Goal: Task Accomplishment & Management: Manage account settings

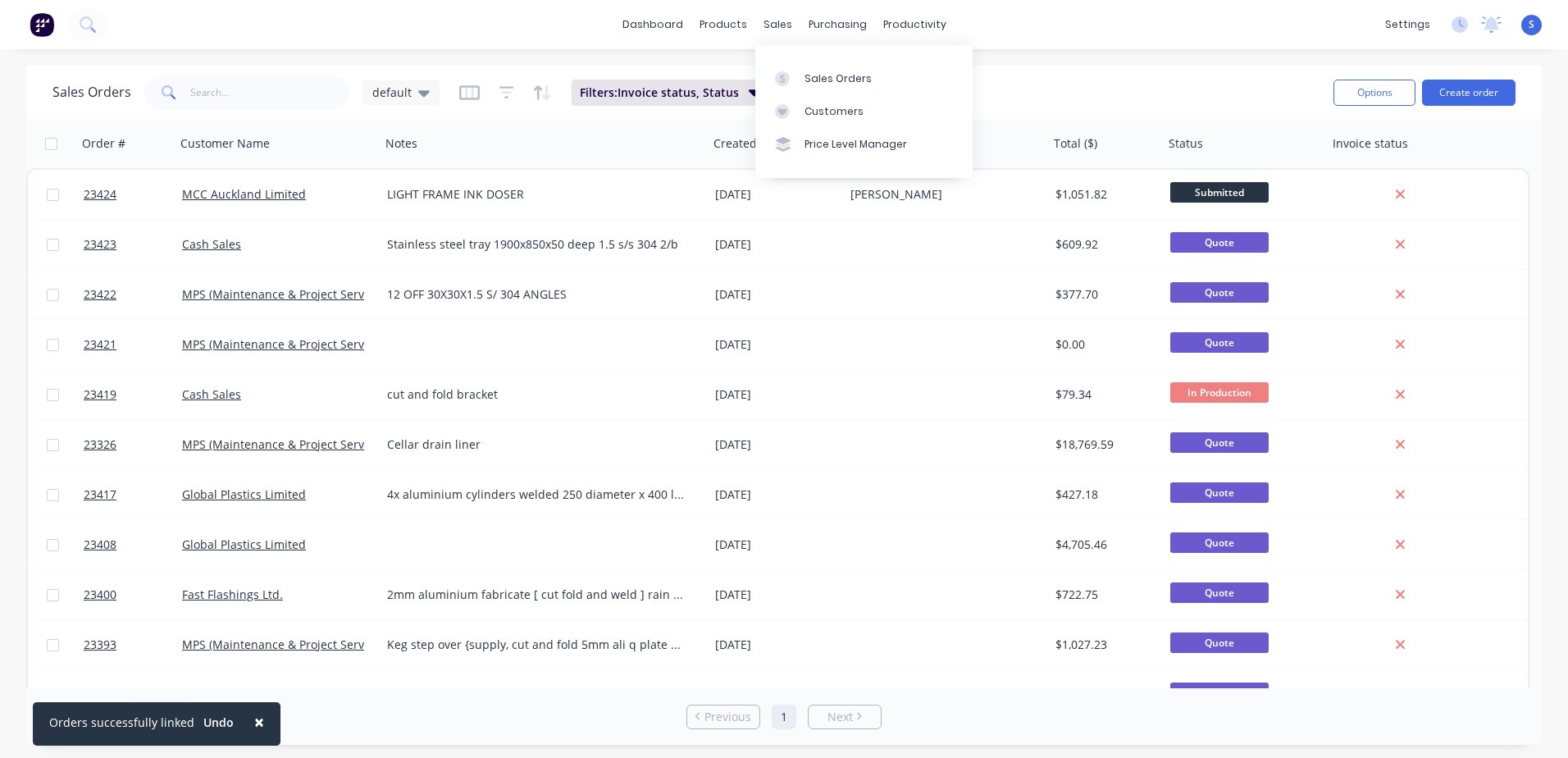
click at [812, 84] on div "Sales Orders" at bounding box center [838, 79] width 67 height 15
click at [752, 80] on div "Product Catalogue" at bounding box center [796, 79] width 102 height 15
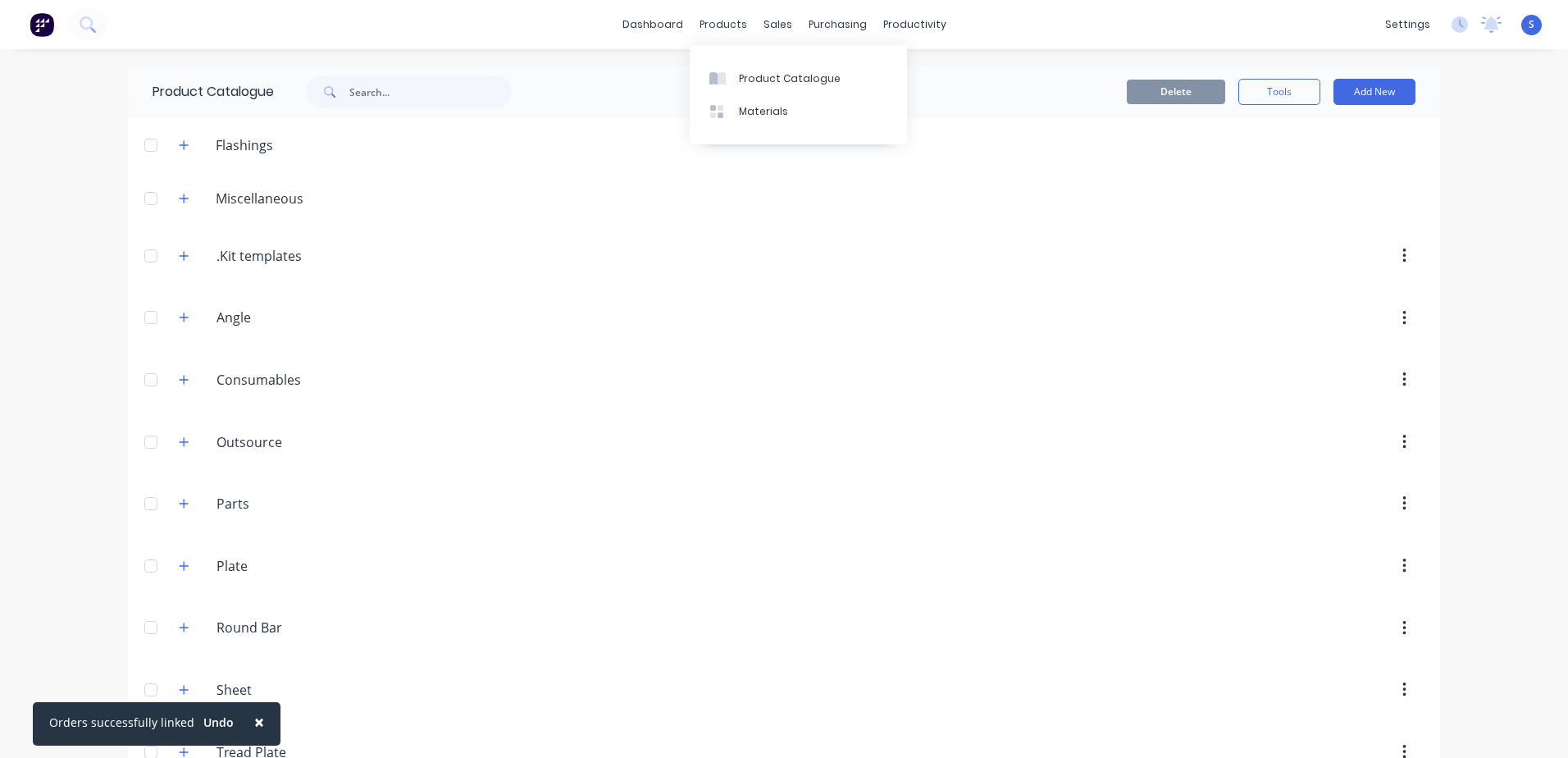
click at [726, 74] on icon at bounding box center [721, 78] width 8 height 13
click at [899, 22] on div "productivity" at bounding box center [915, 24] width 80 height 24
click at [899, 77] on div at bounding box center [895, 79] width 24 height 15
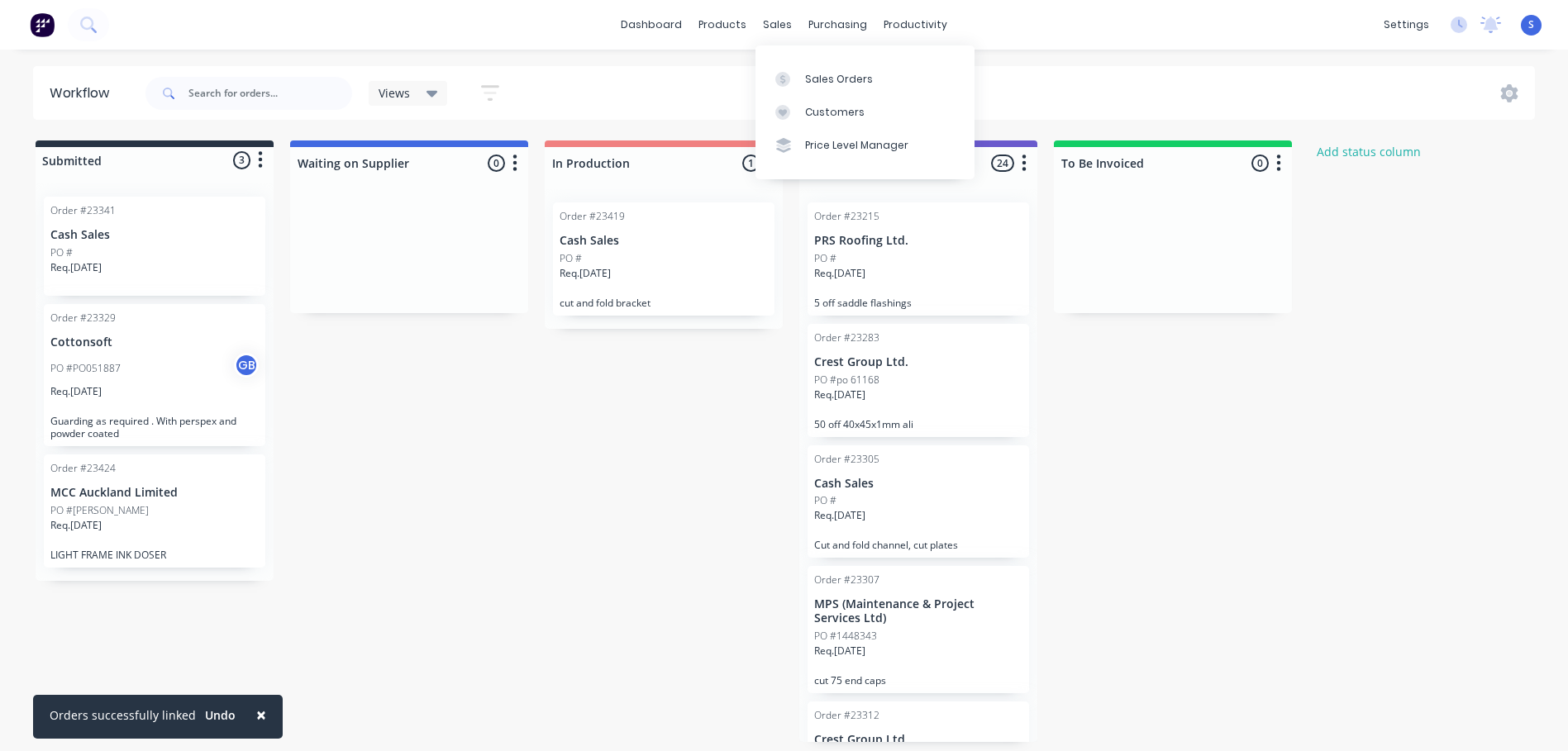
click at [800, 81] on link "Sales Orders" at bounding box center [865, 78] width 219 height 33
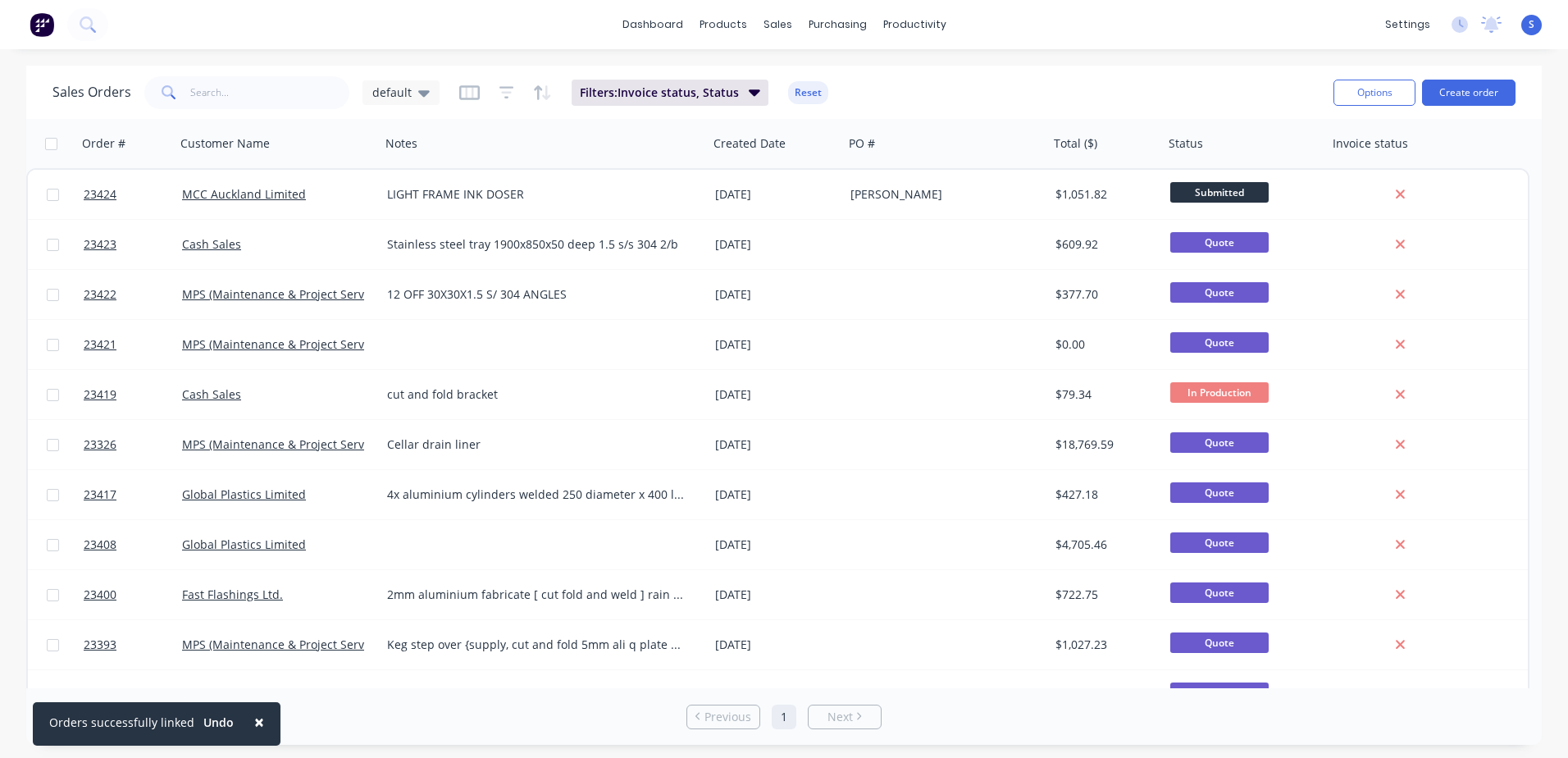
click at [1461, 89] on button "Create order" at bounding box center [1469, 93] width 93 height 26
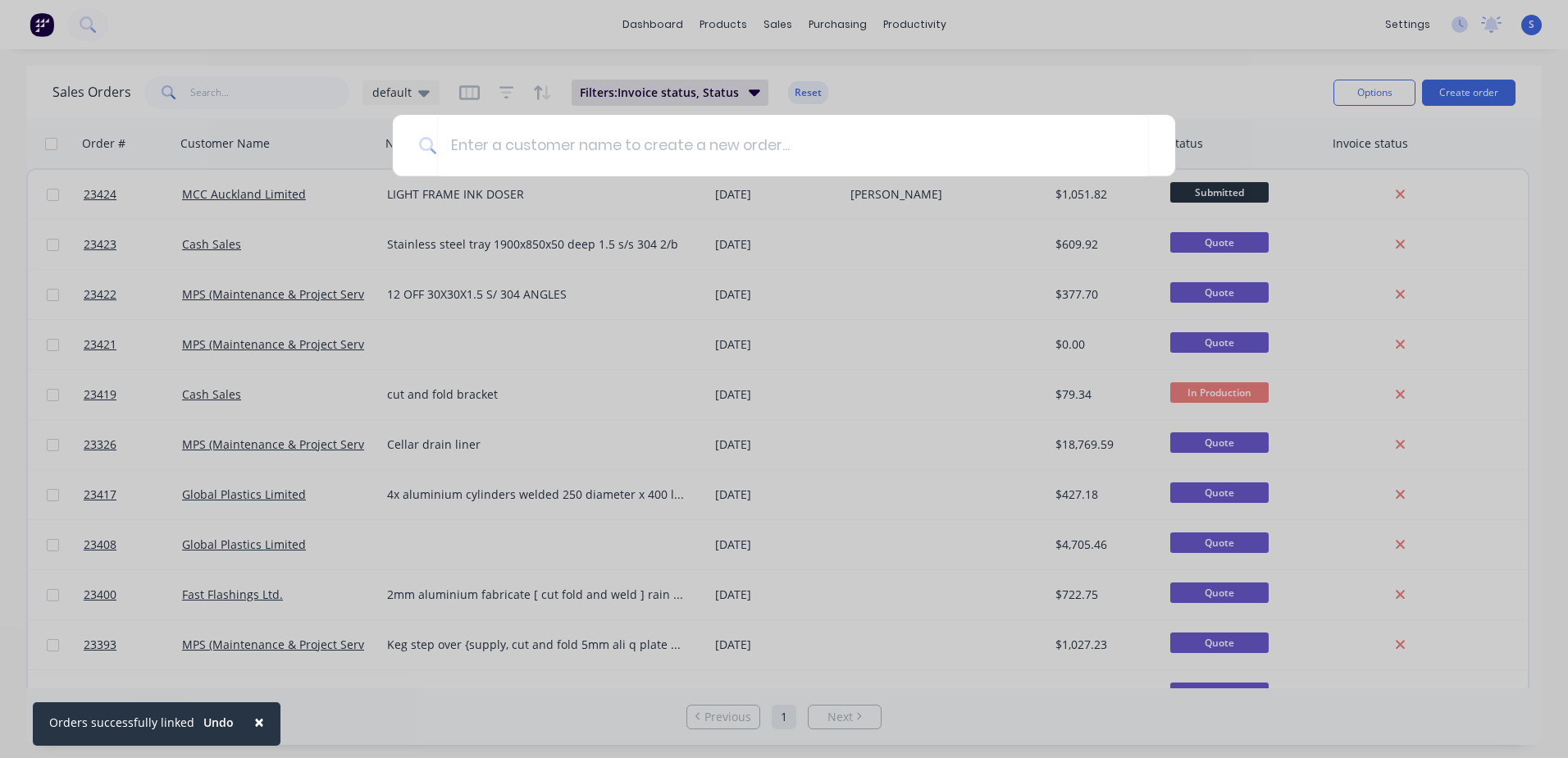
click at [465, 142] on input at bounding box center [793, 145] width 712 height 61
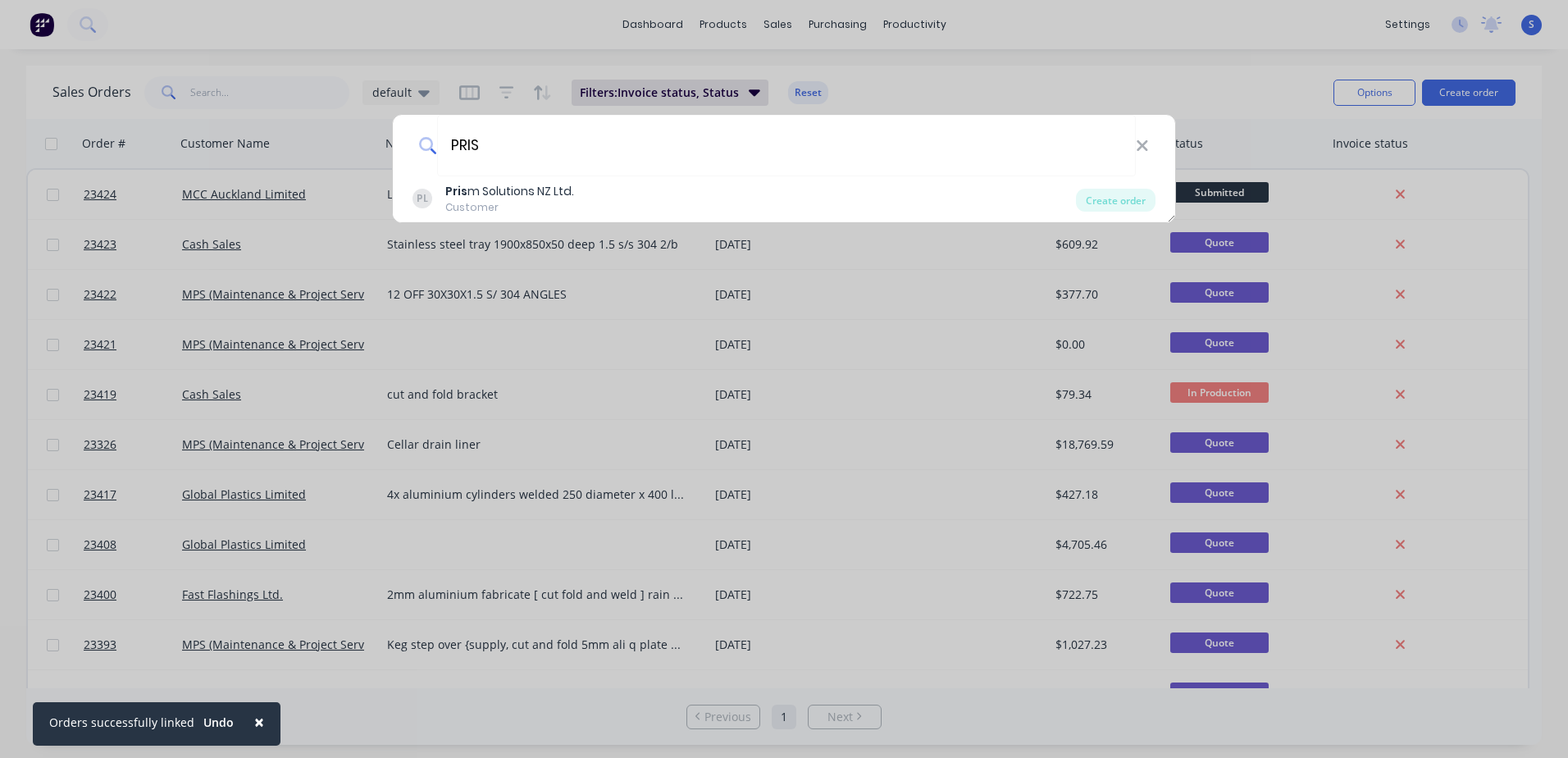
type input "PRIS"
click at [564, 197] on div "Pris m Solutions NZ Ltd." at bounding box center [509, 191] width 129 height 17
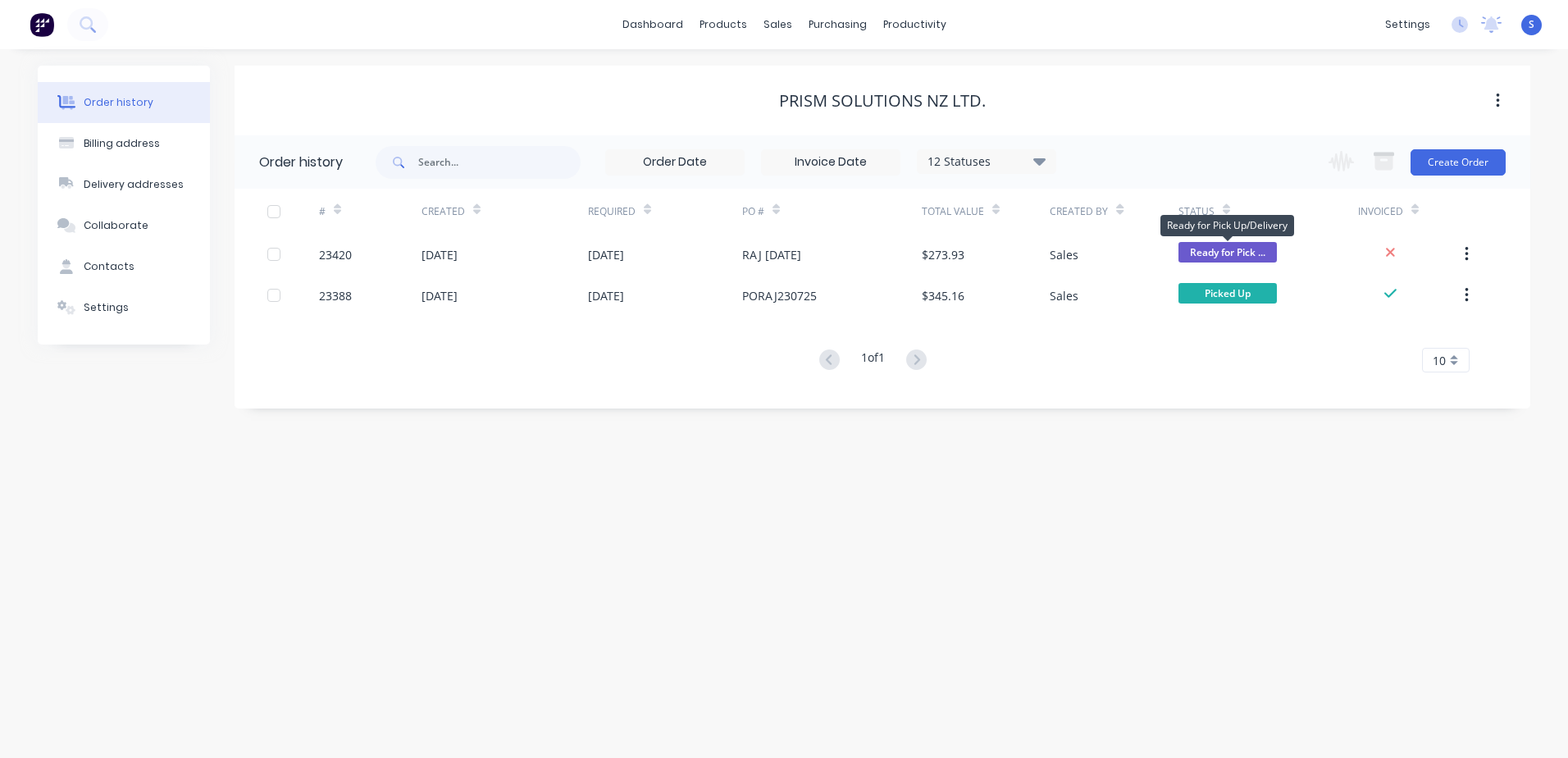
click at [1213, 249] on span "Ready for Pick ..." at bounding box center [1228, 253] width 99 height 21
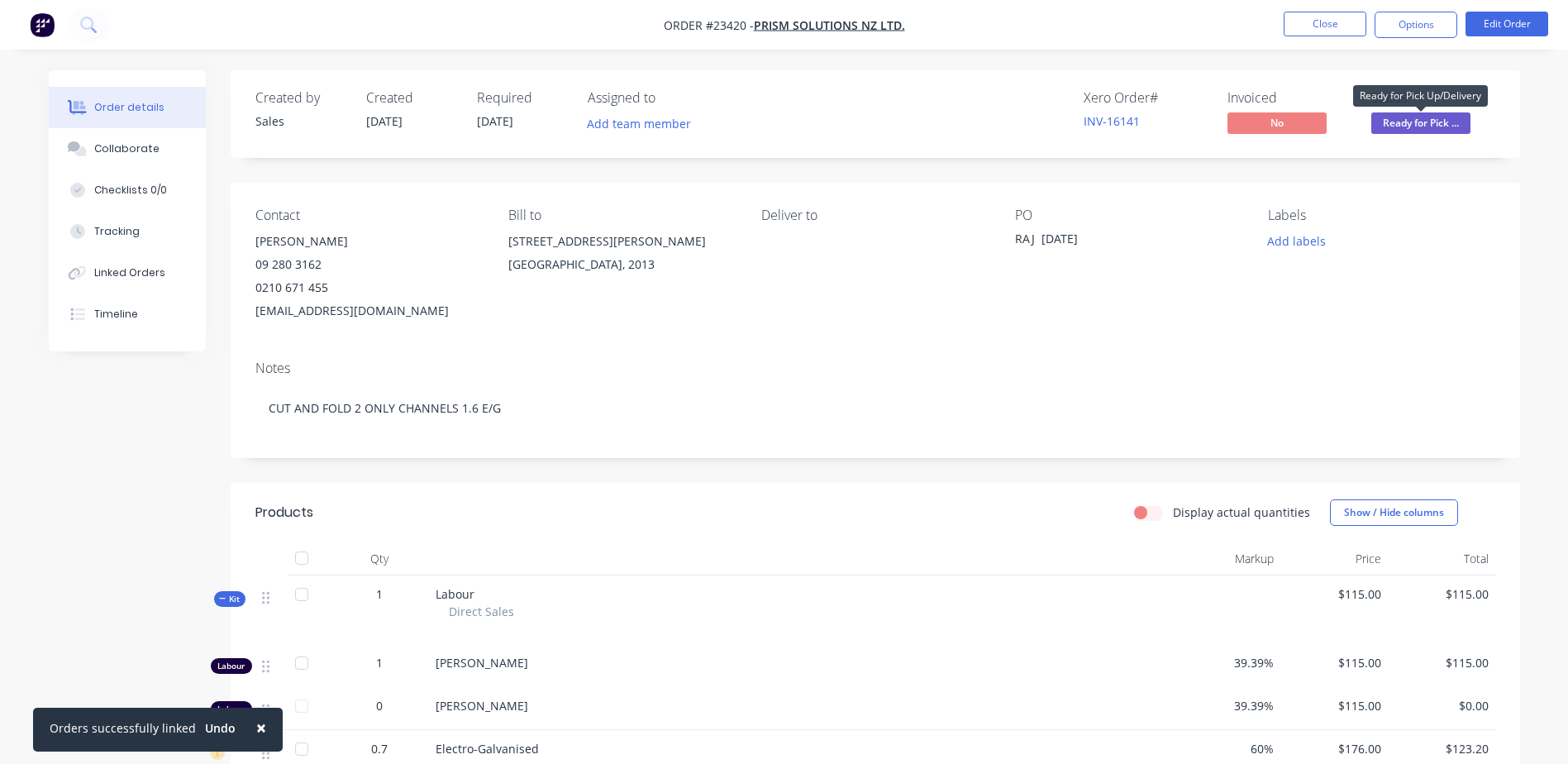
click at [1411, 121] on span "Ready for Pick ..." at bounding box center [1421, 123] width 99 height 21
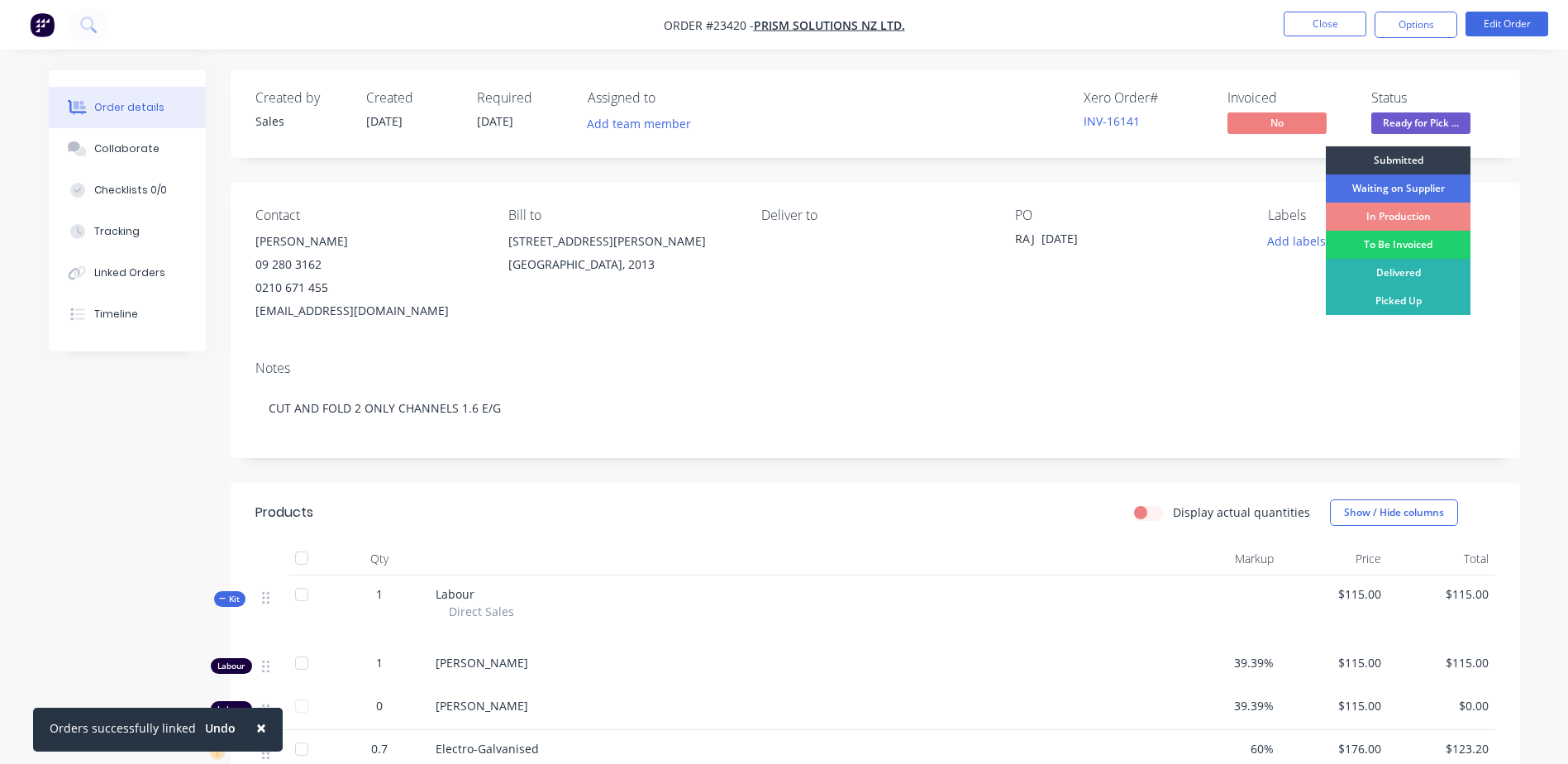
click at [1401, 214] on div "In Production" at bounding box center [1398, 216] width 145 height 28
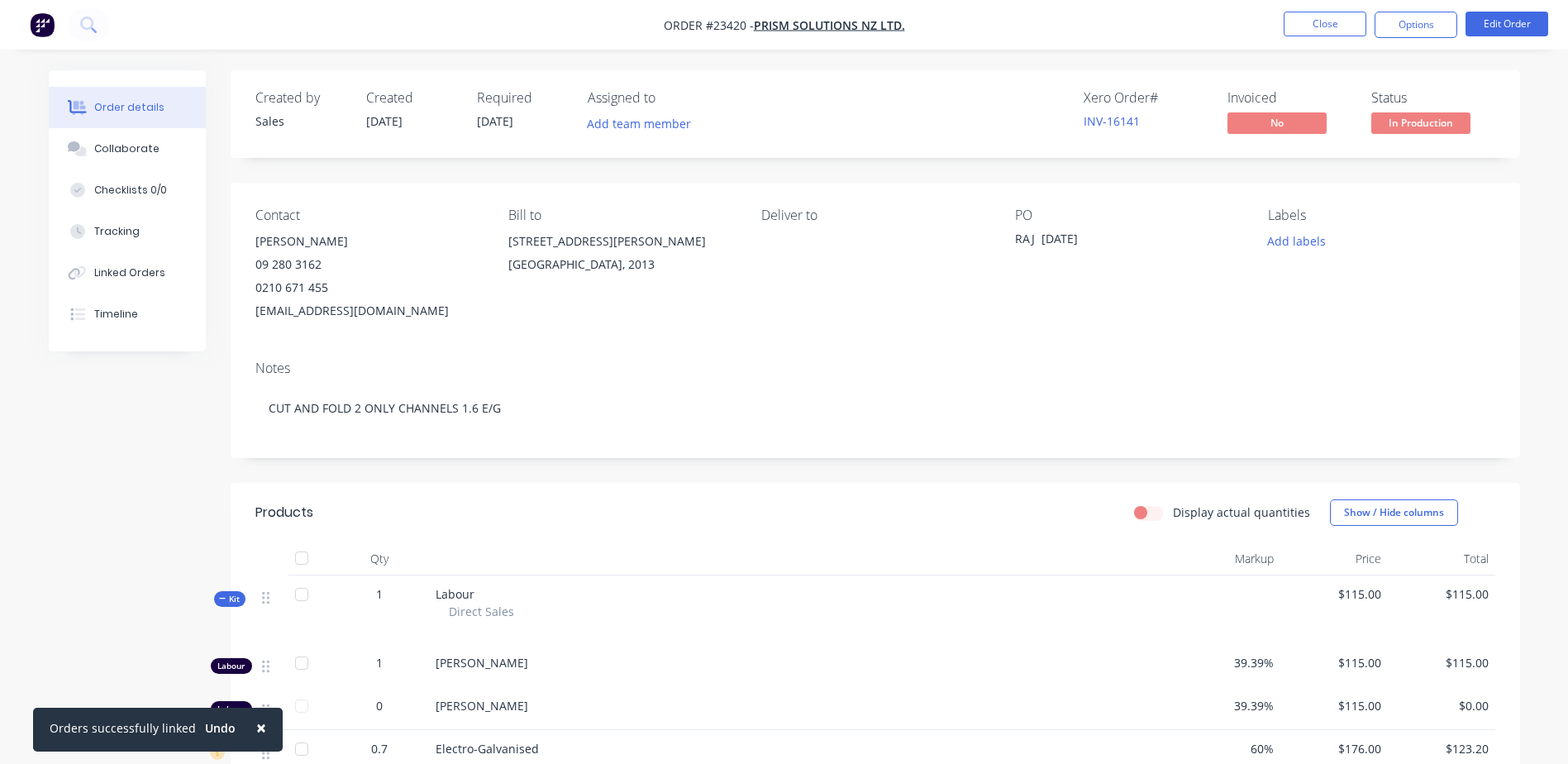
click at [1320, 24] on button "Close" at bounding box center [1325, 24] width 83 height 24
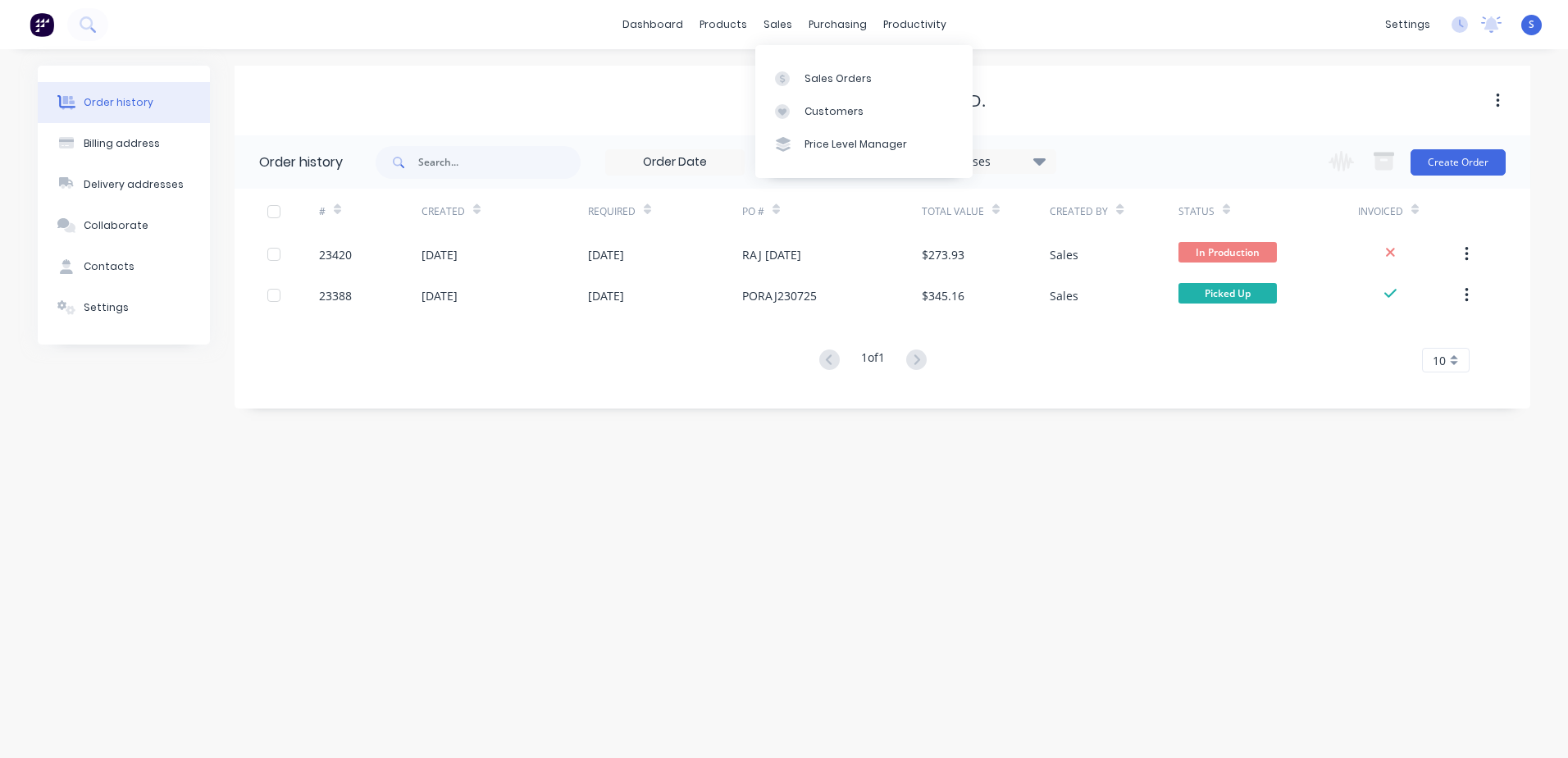
click at [794, 83] on div at bounding box center [787, 79] width 24 height 15
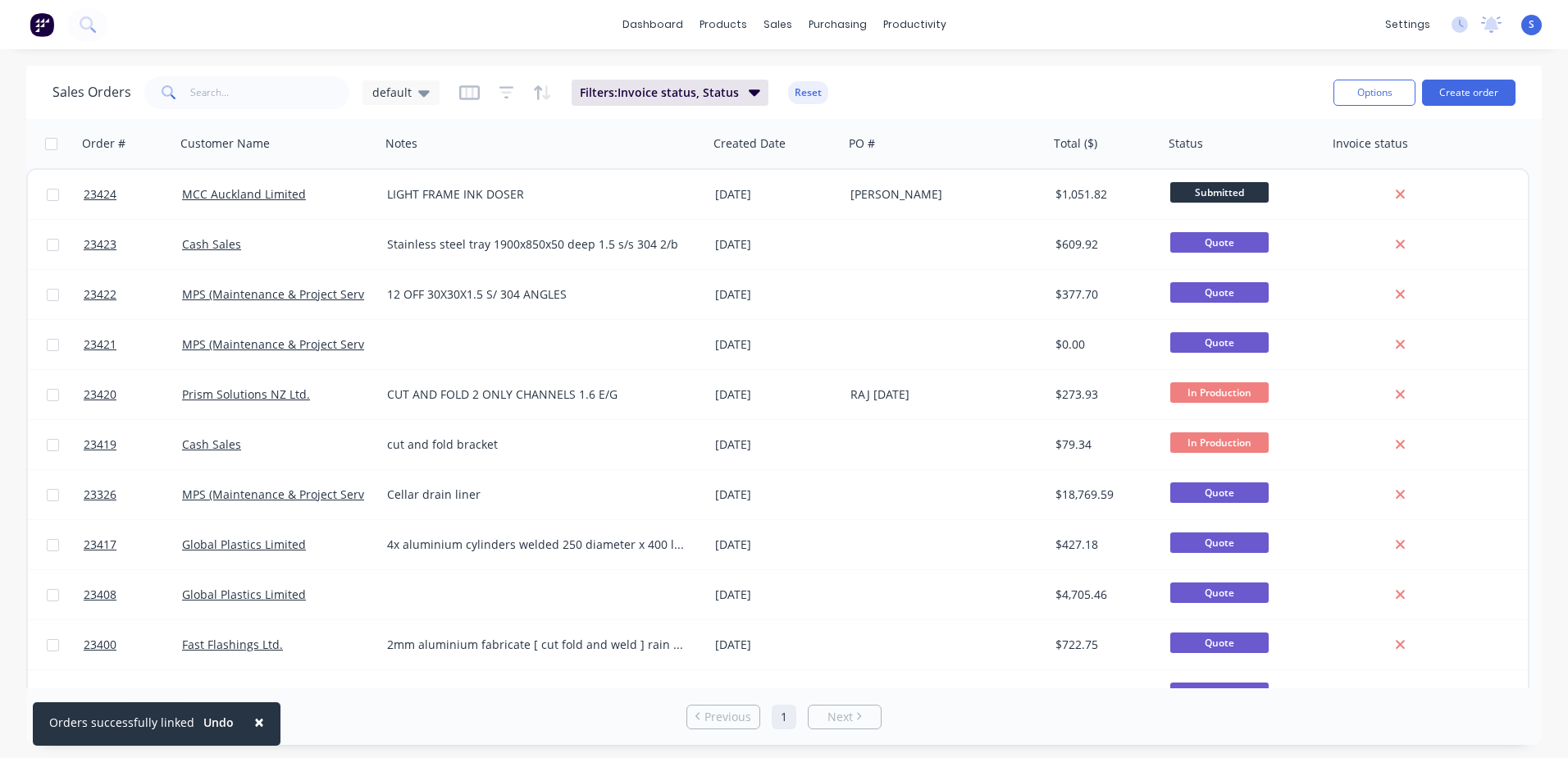
click at [342, 390] on div "Prism Solutions NZ Ltd." at bounding box center [273, 395] width 182 height 16
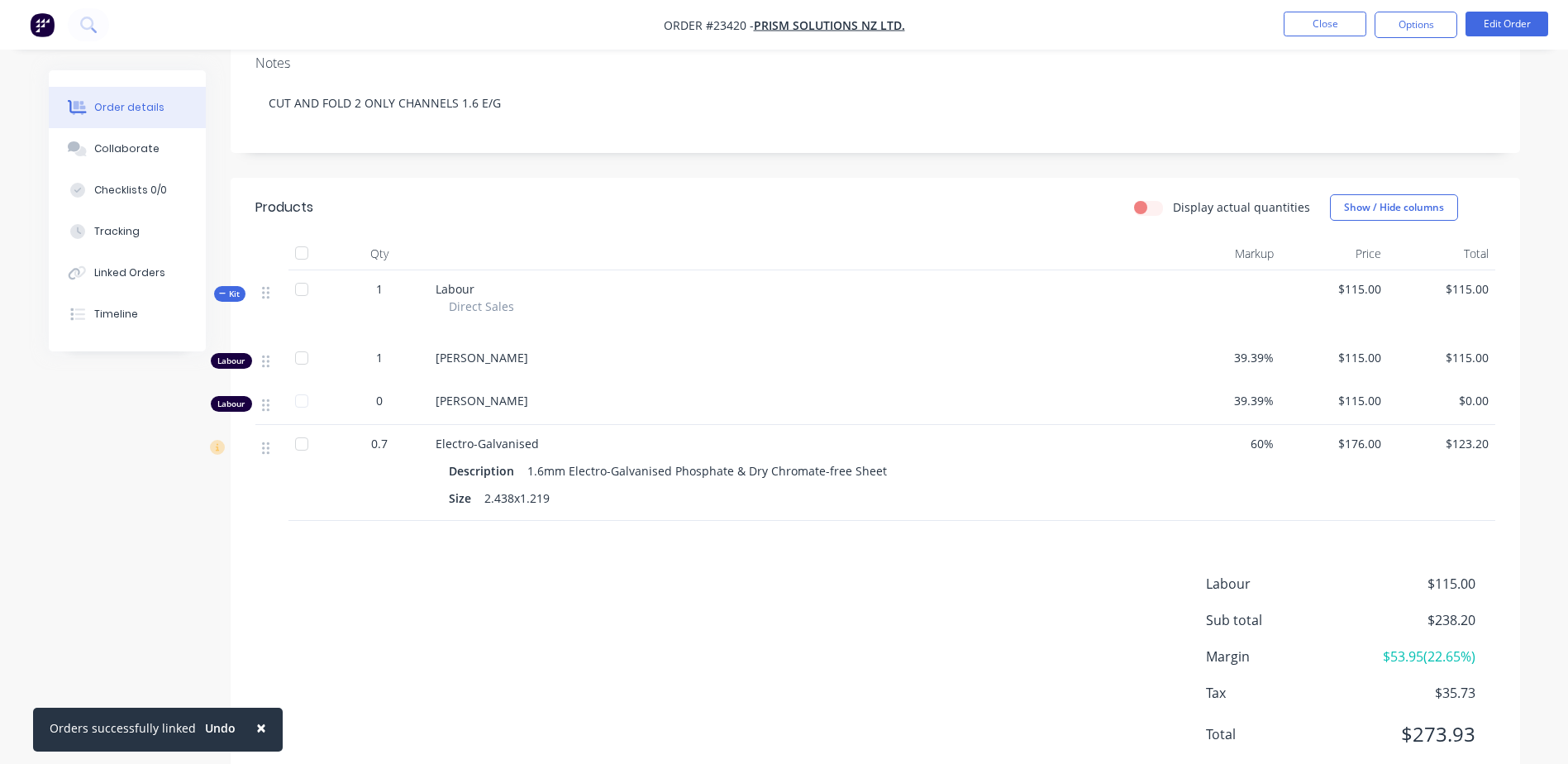
scroll to position [357, 0]
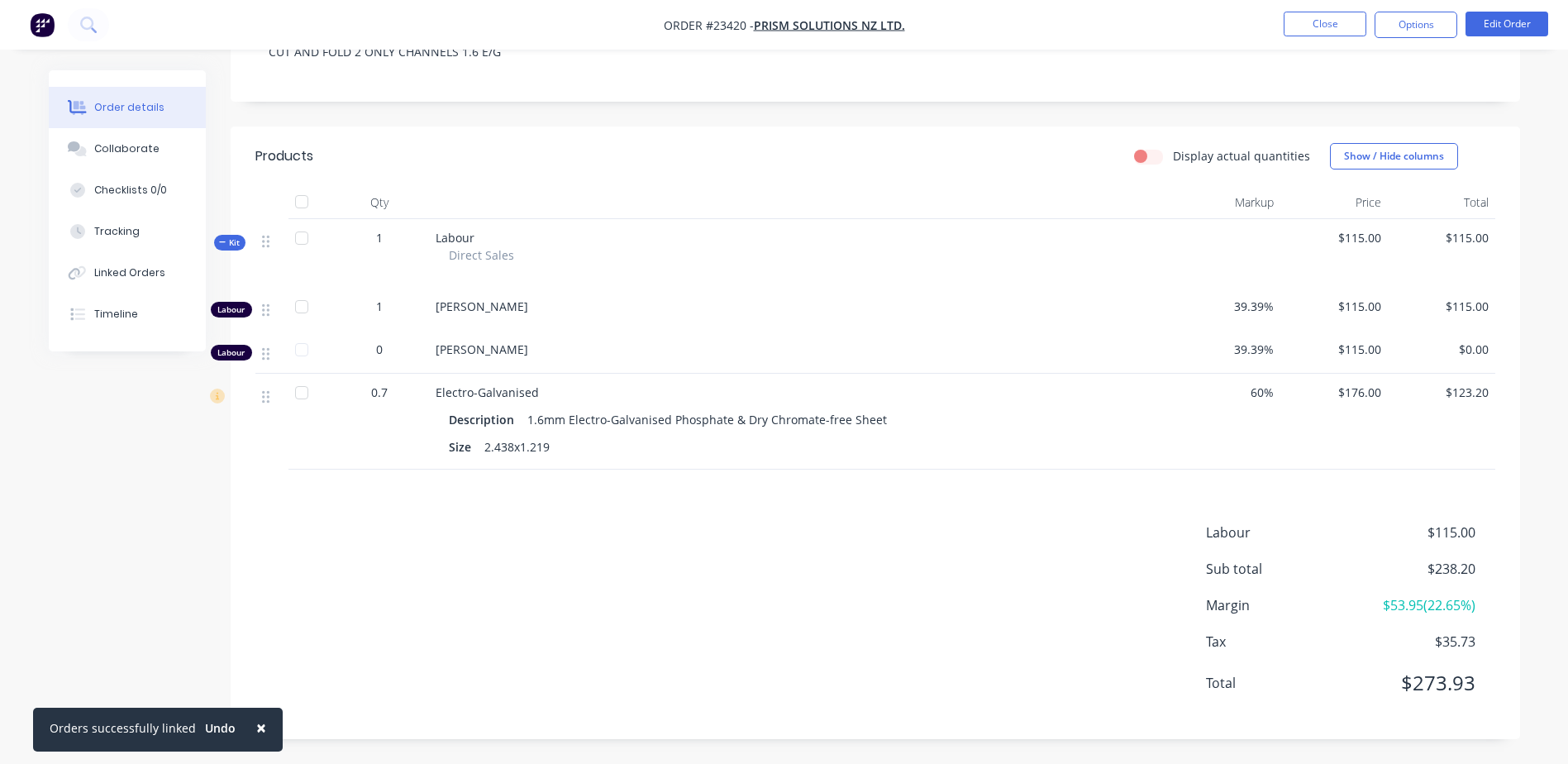
click at [1319, 17] on button "Close" at bounding box center [1325, 24] width 83 height 24
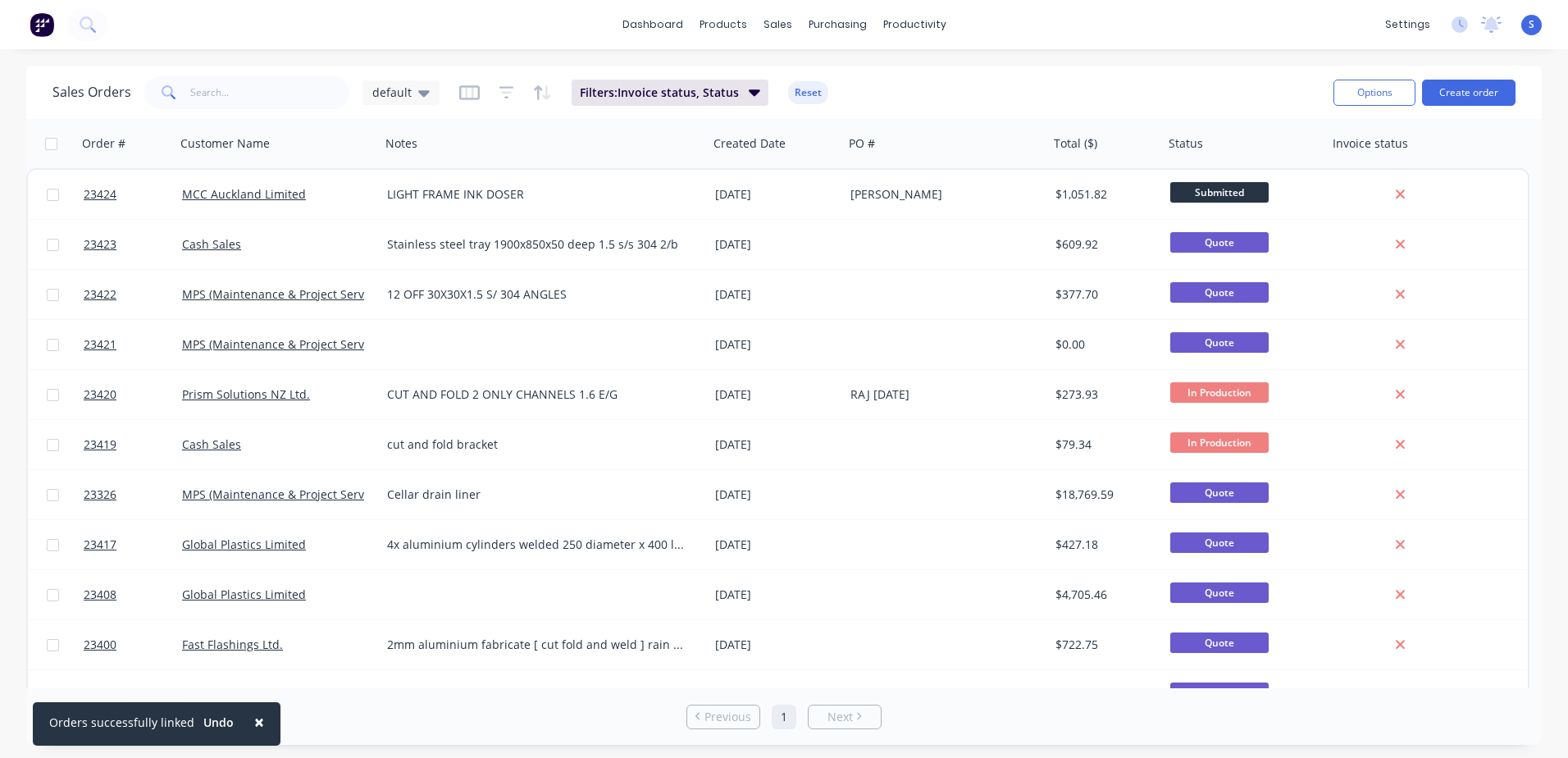
click at [1208, 388] on span "In Production" at bounding box center [1219, 393] width 99 height 21
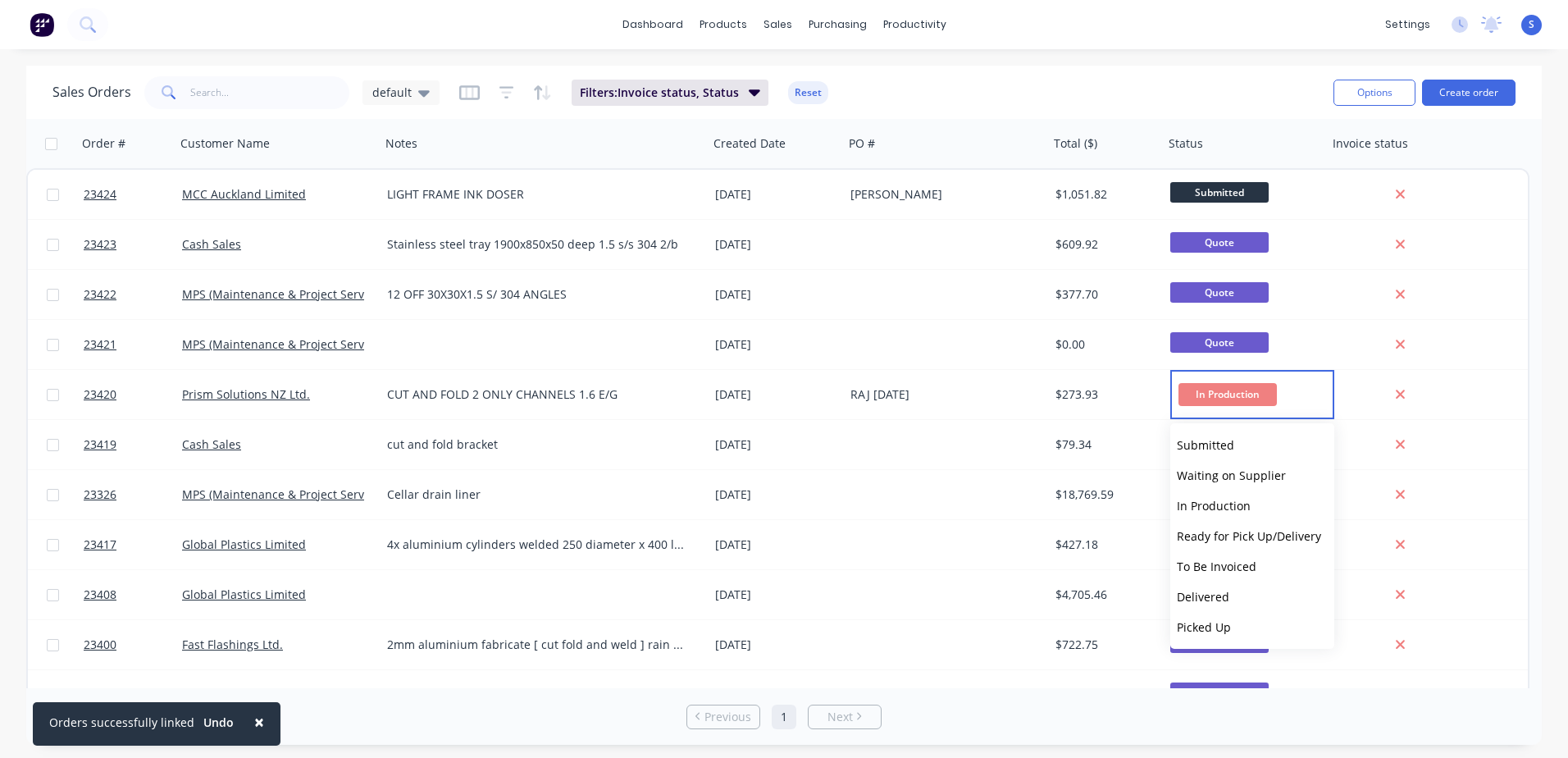
click at [1221, 564] on span "To Be Invoiced" at bounding box center [1217, 567] width 80 height 16
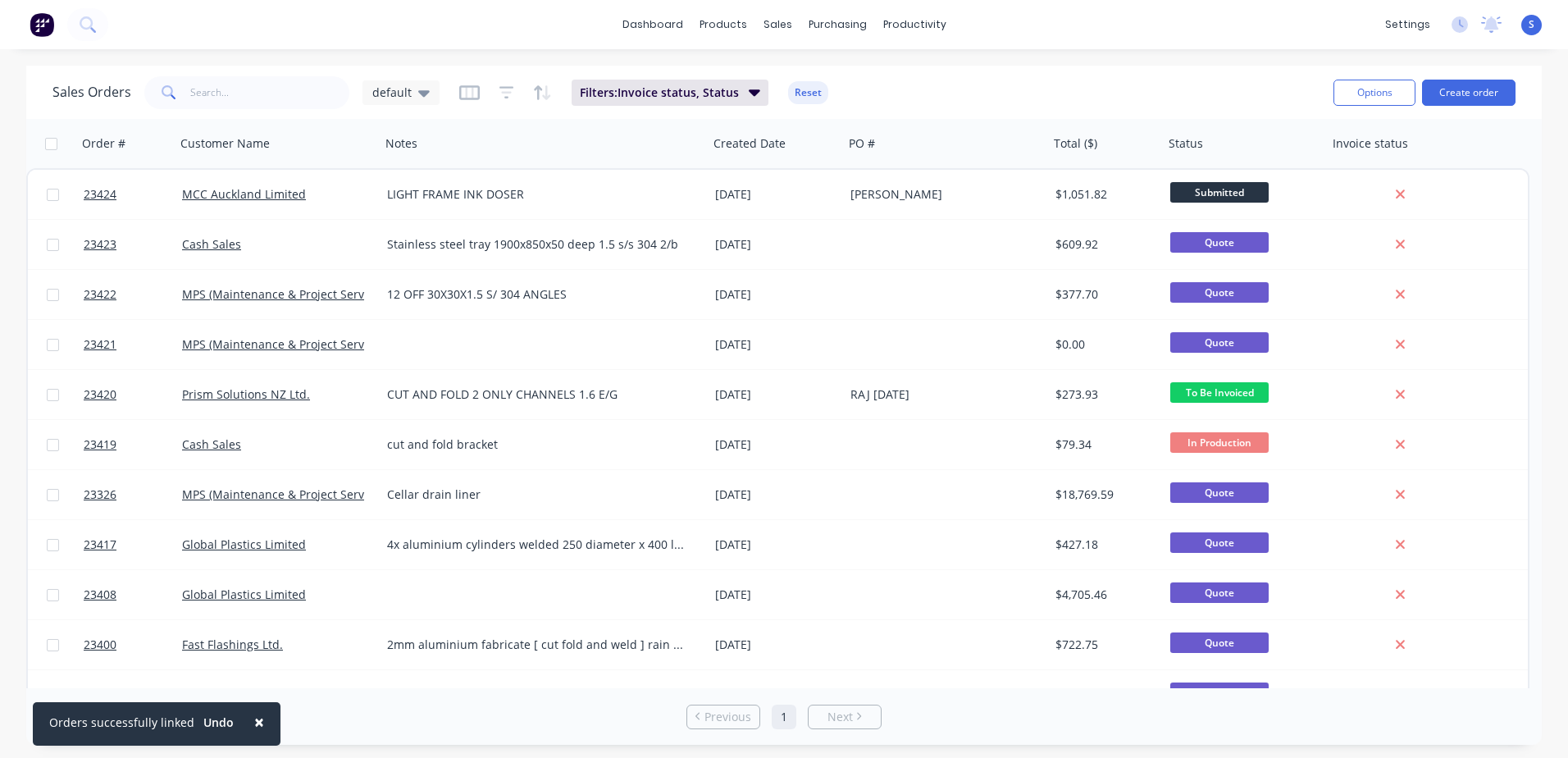
click at [297, 441] on div "Cash Sales" at bounding box center [273, 445] width 182 height 16
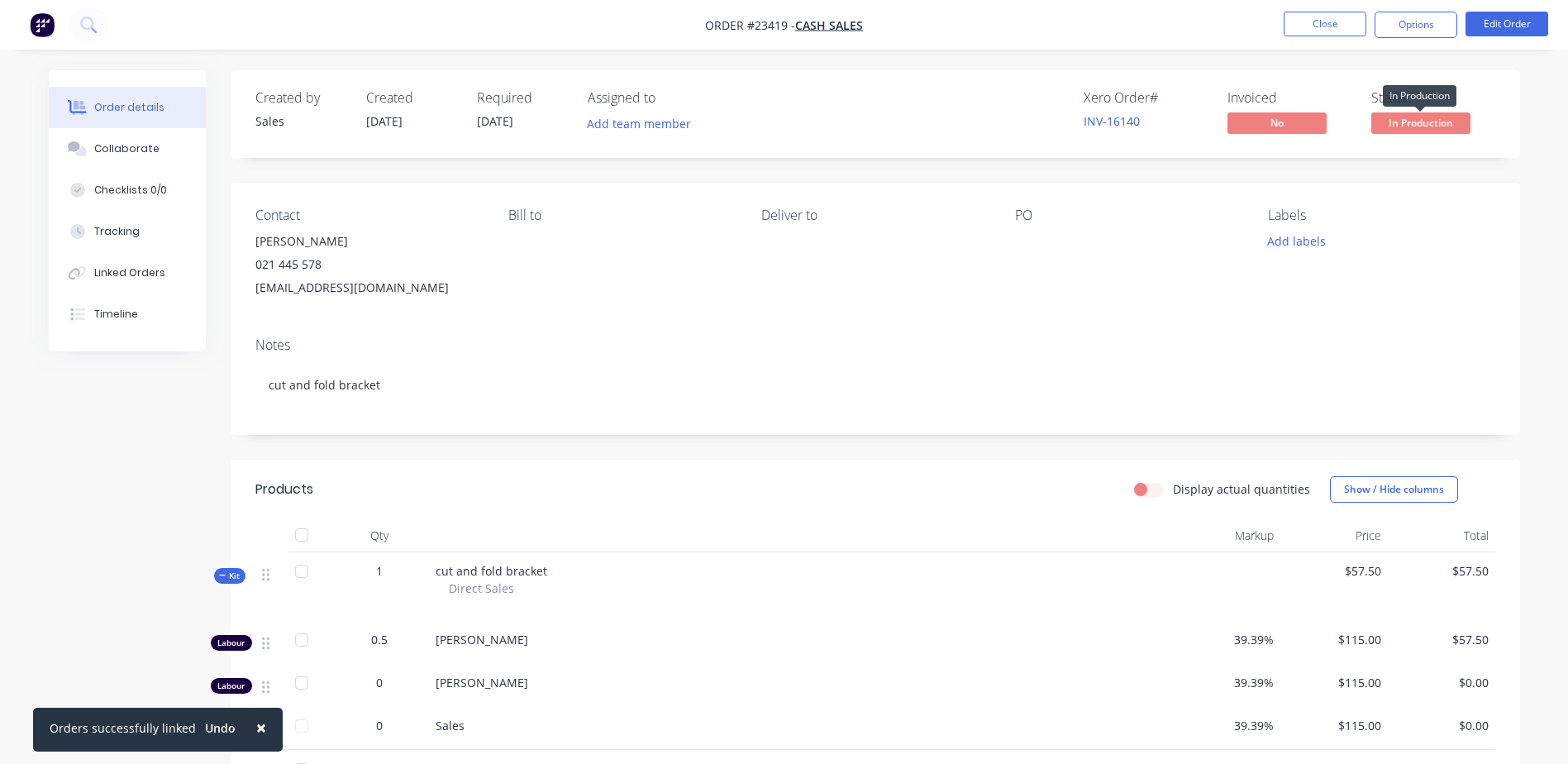
click at [1426, 123] on span "In Production" at bounding box center [1421, 123] width 99 height 21
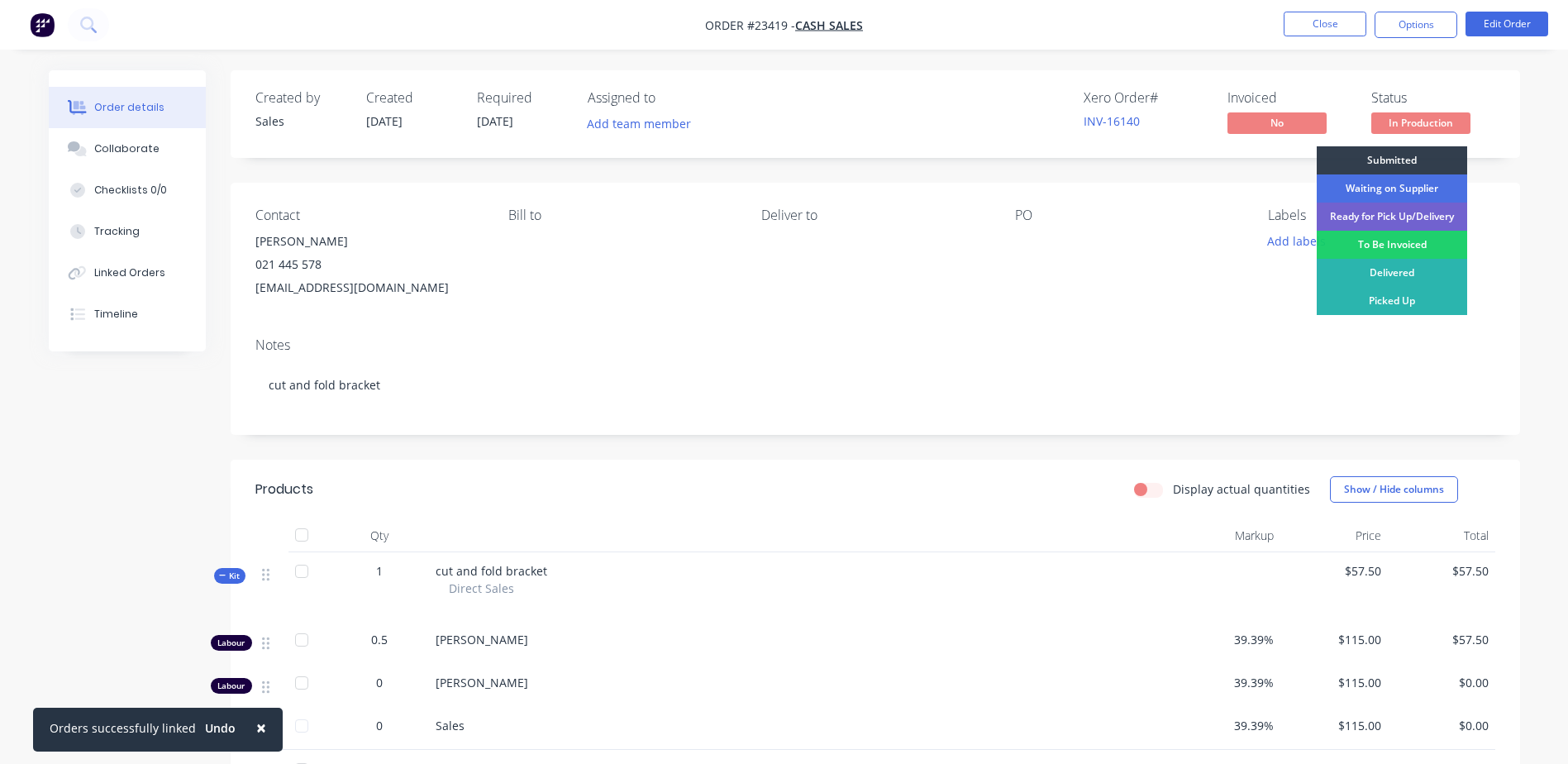
click at [1423, 213] on div "Ready for Pick Up/Delivery" at bounding box center [1392, 216] width 151 height 28
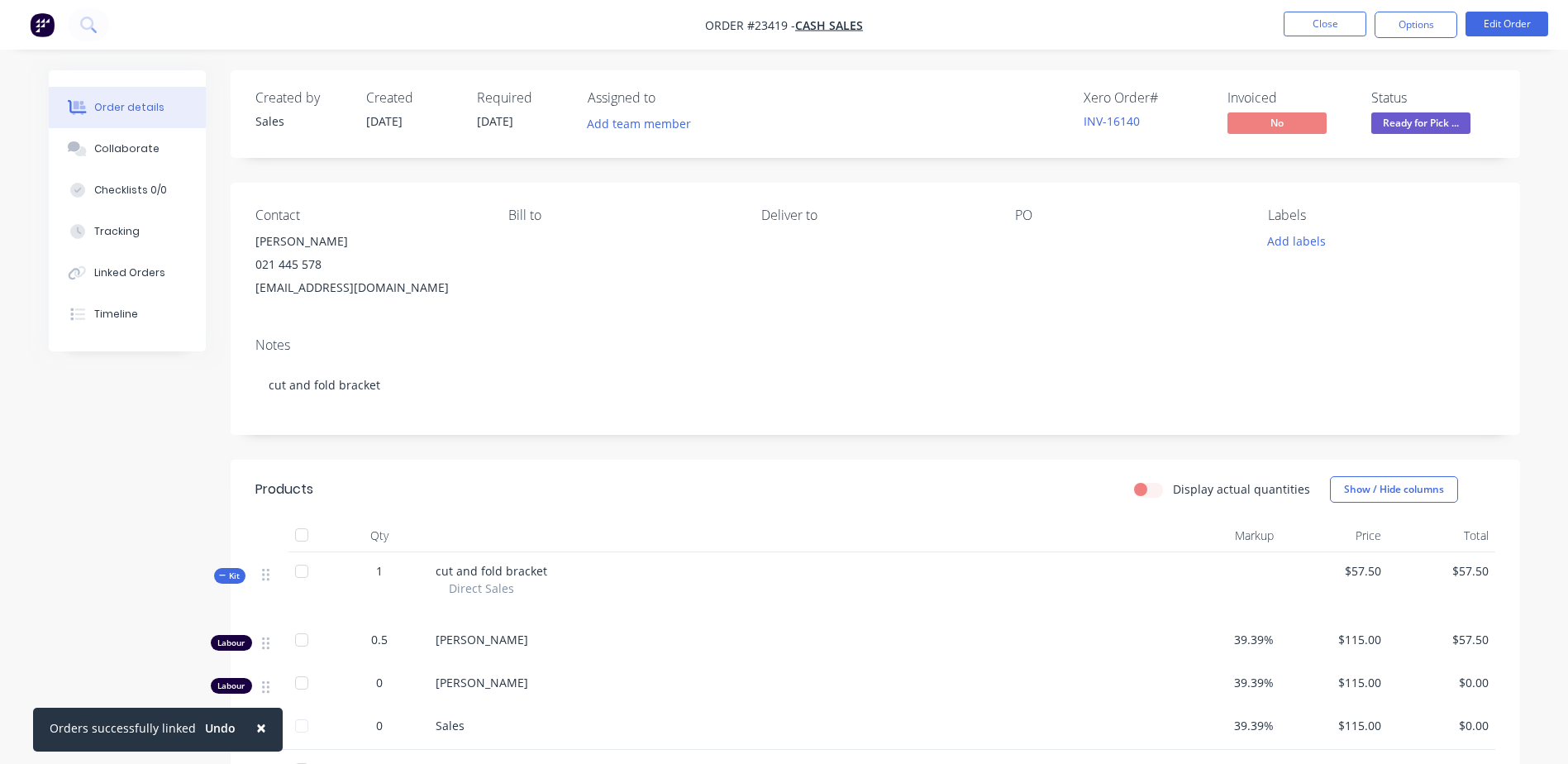
click at [1306, 23] on button "Close" at bounding box center [1325, 24] width 83 height 24
